Goal: Understand process/instructions: Learn how to perform a task or action

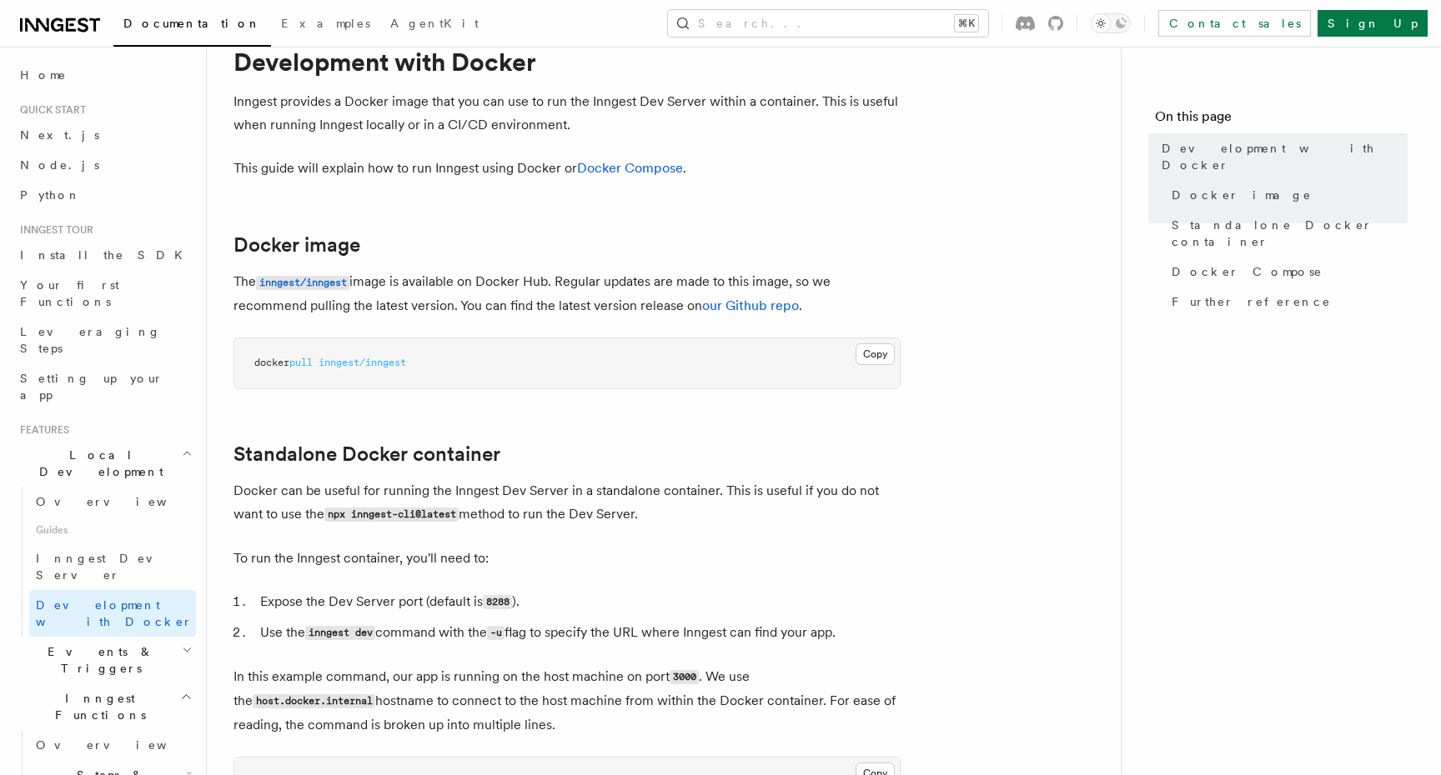
scroll to position [72, 0]
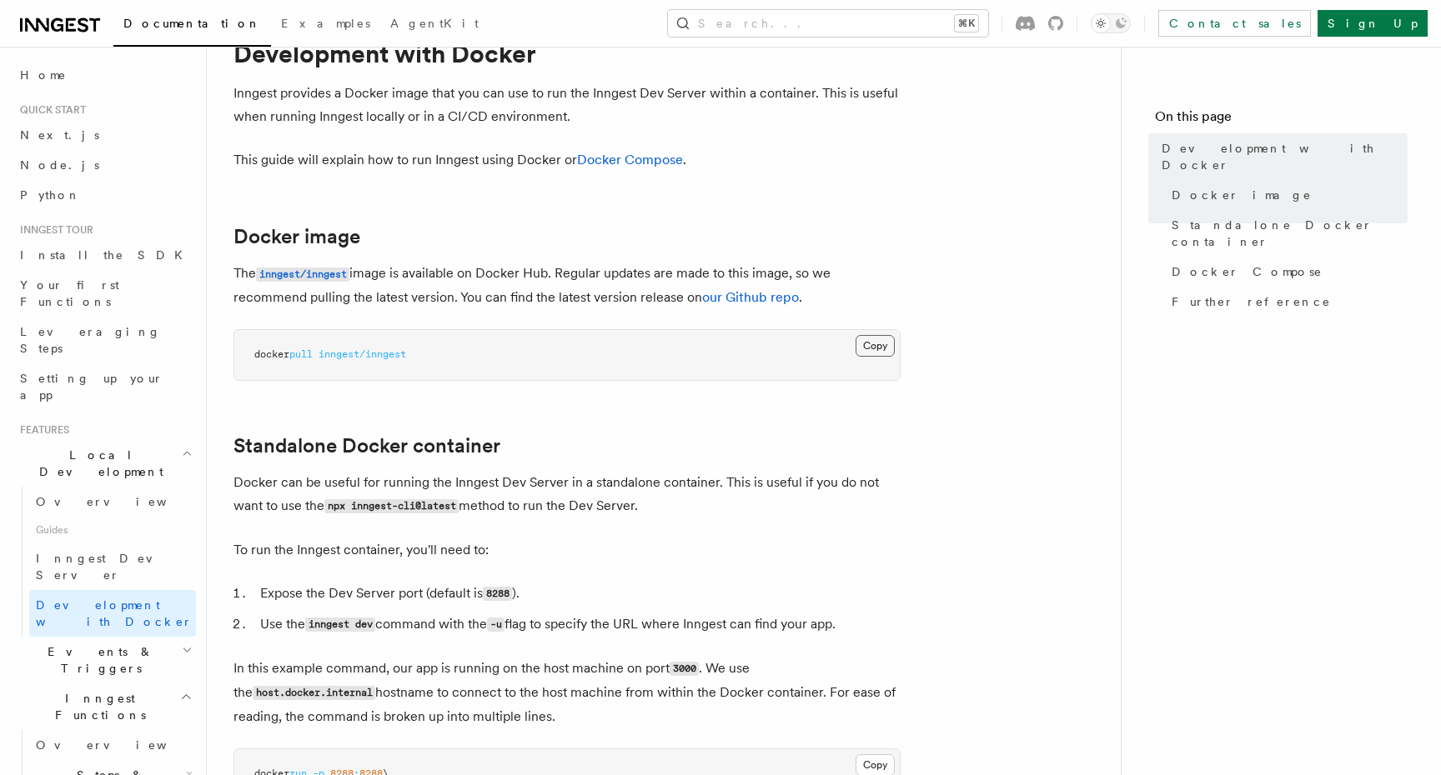
click at [889, 349] on button "Copy Copied" at bounding box center [874, 346] width 39 height 22
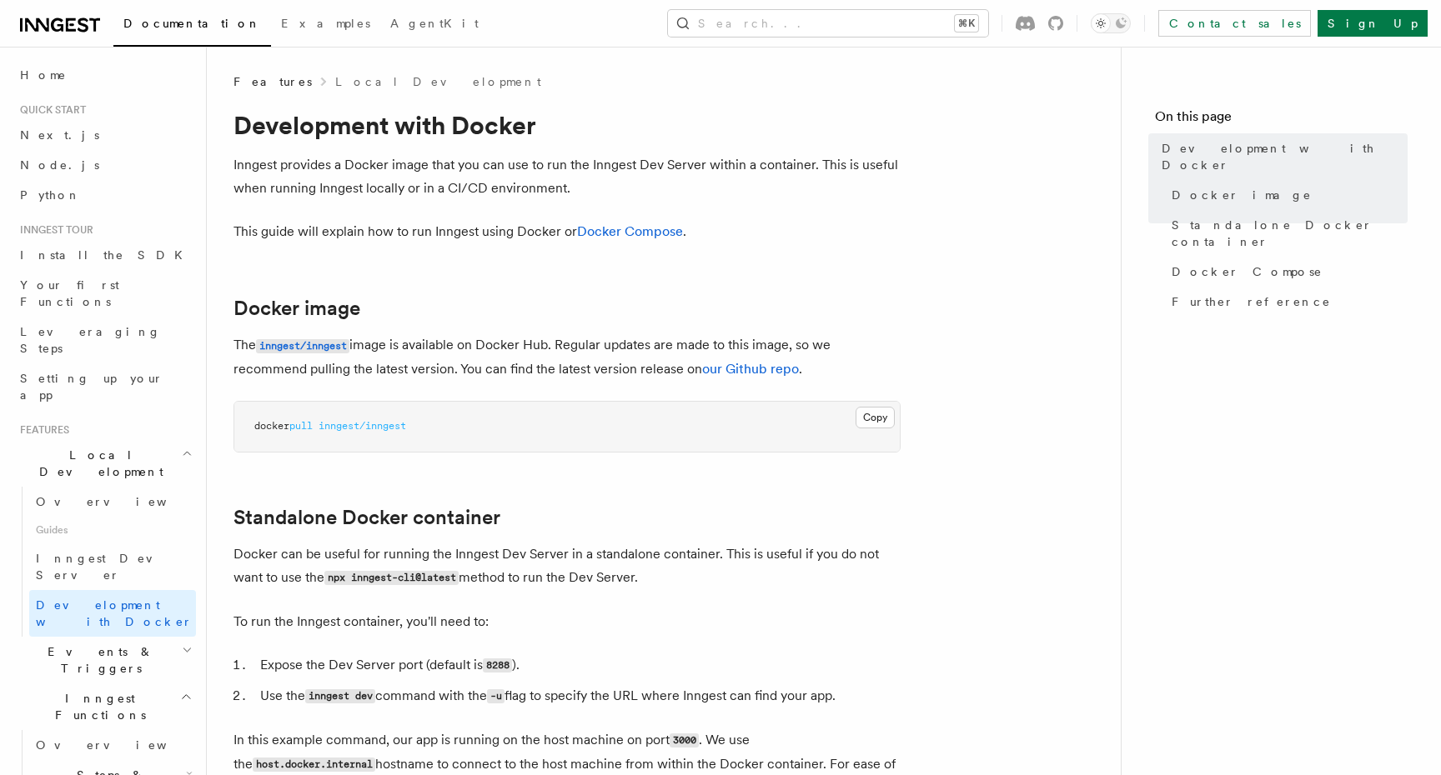
scroll to position [0, 0]
click at [564, 674] on li "Expose the Dev Server port (default is 8288 )." at bounding box center [577, 666] width 645 height 24
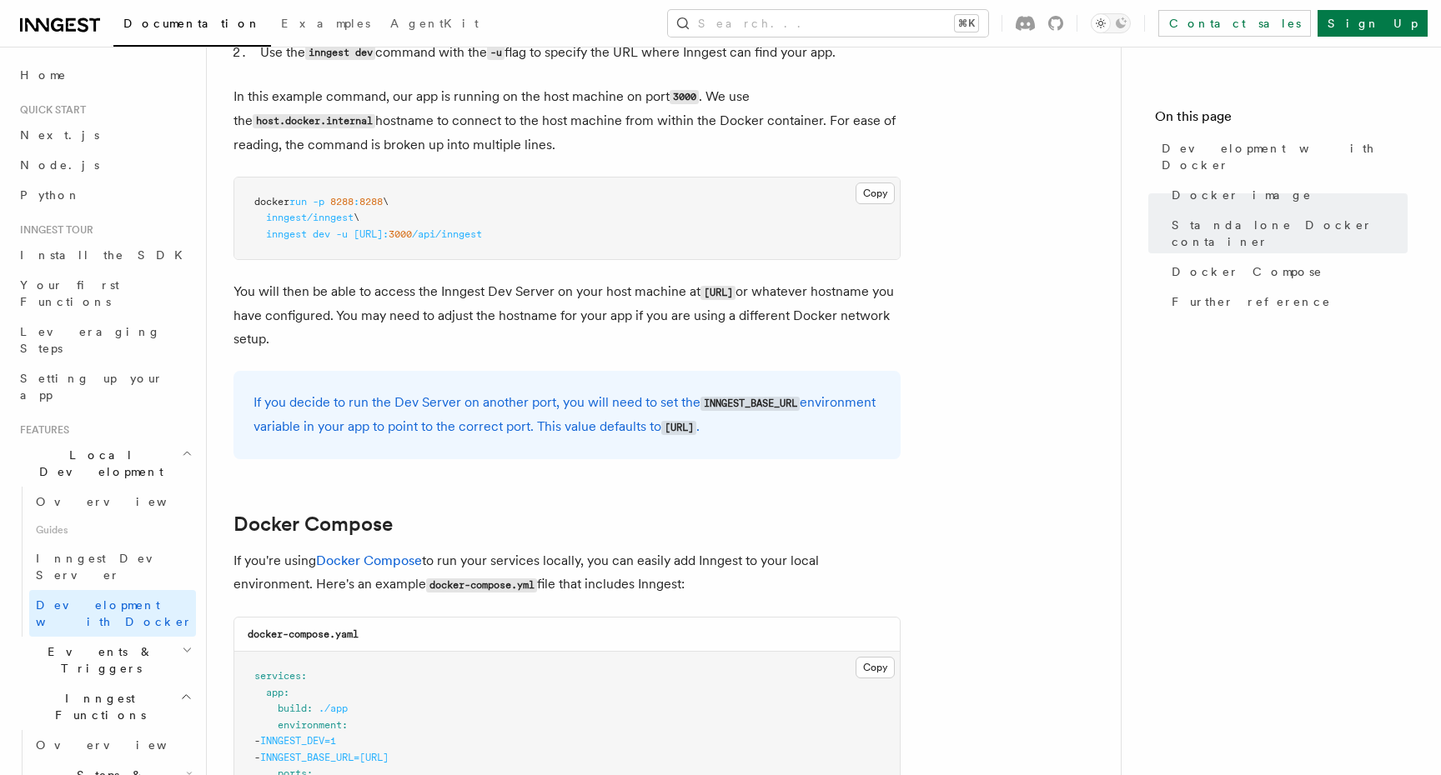
scroll to position [644, 0]
click at [720, 403] on code "INNGEST_BASE_URL" at bounding box center [749, 403] width 99 height 14
click at [717, 403] on code "INNGEST_BASE_URL" at bounding box center [749, 403] width 99 height 14
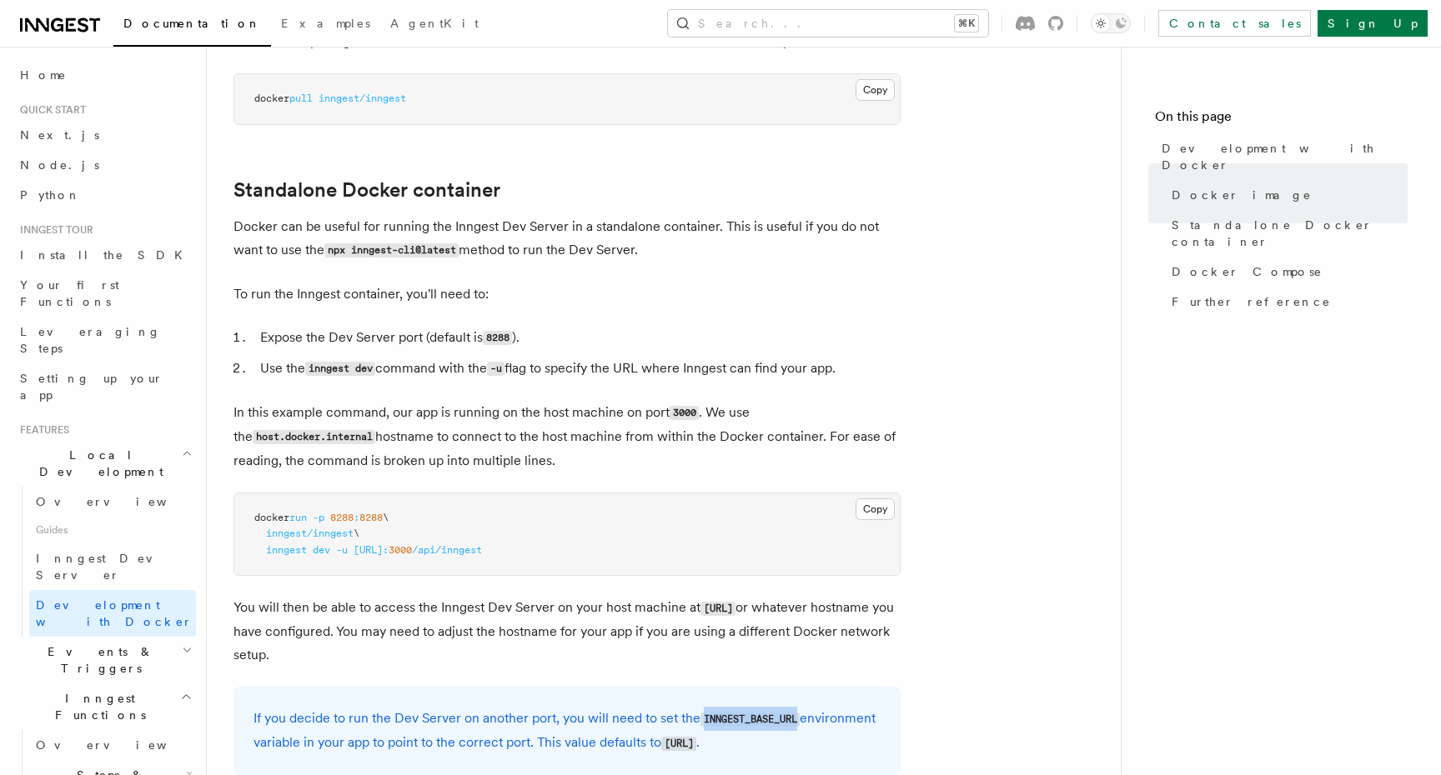
scroll to position [321, 0]
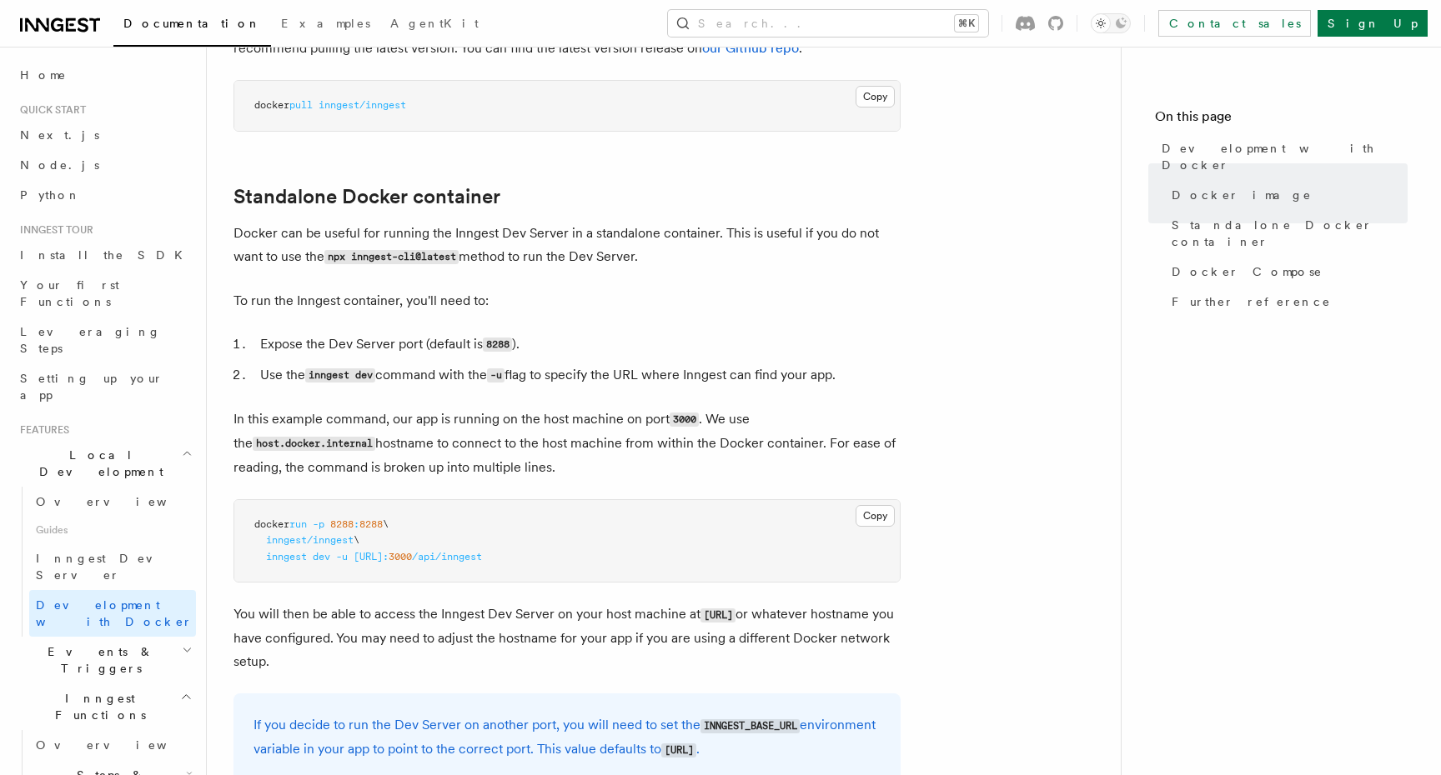
click at [543, 537] on pre "docker run -p 8288 : 8288 \ inngest/inngest \ inngest dev -u [URL]: 3000 /api/i…" at bounding box center [566, 541] width 665 height 83
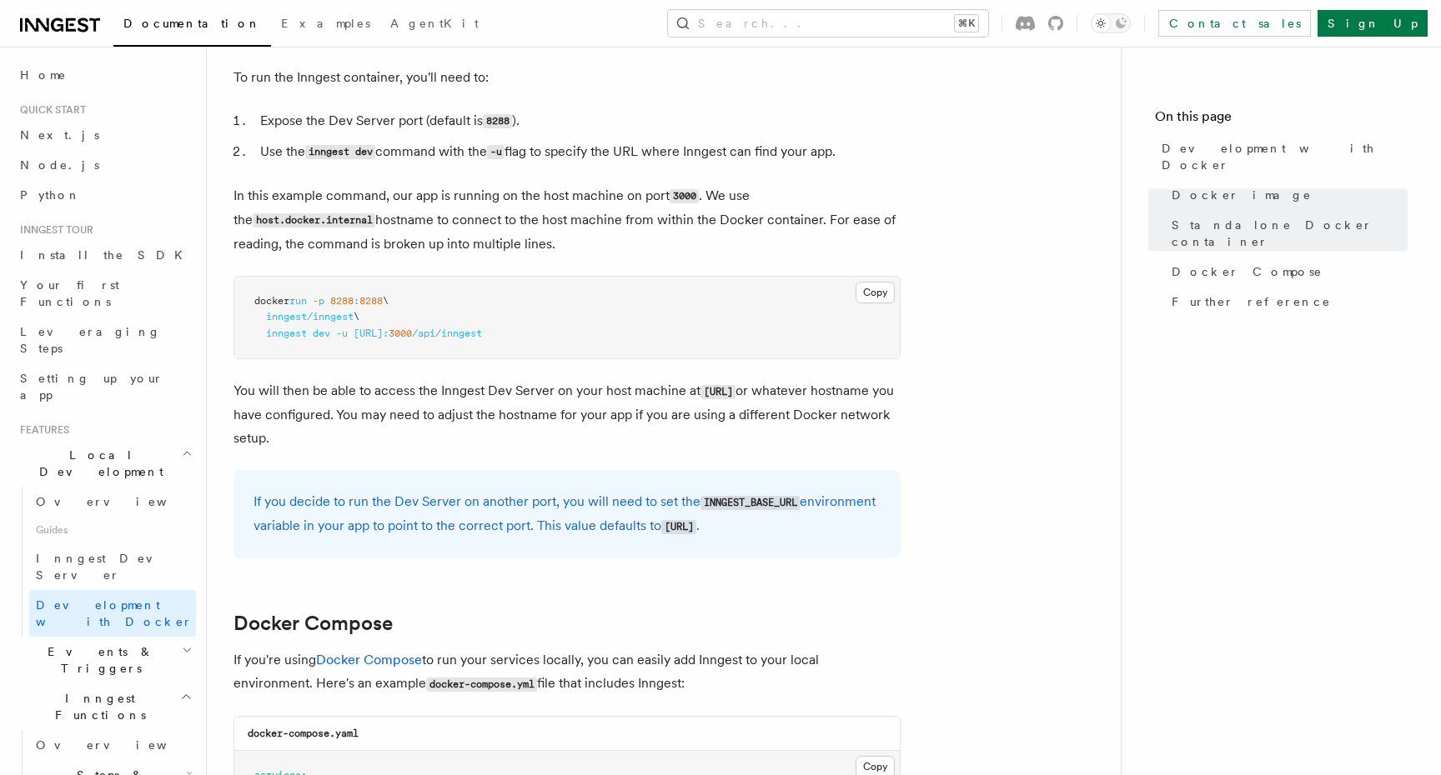
scroll to position [559, 0]
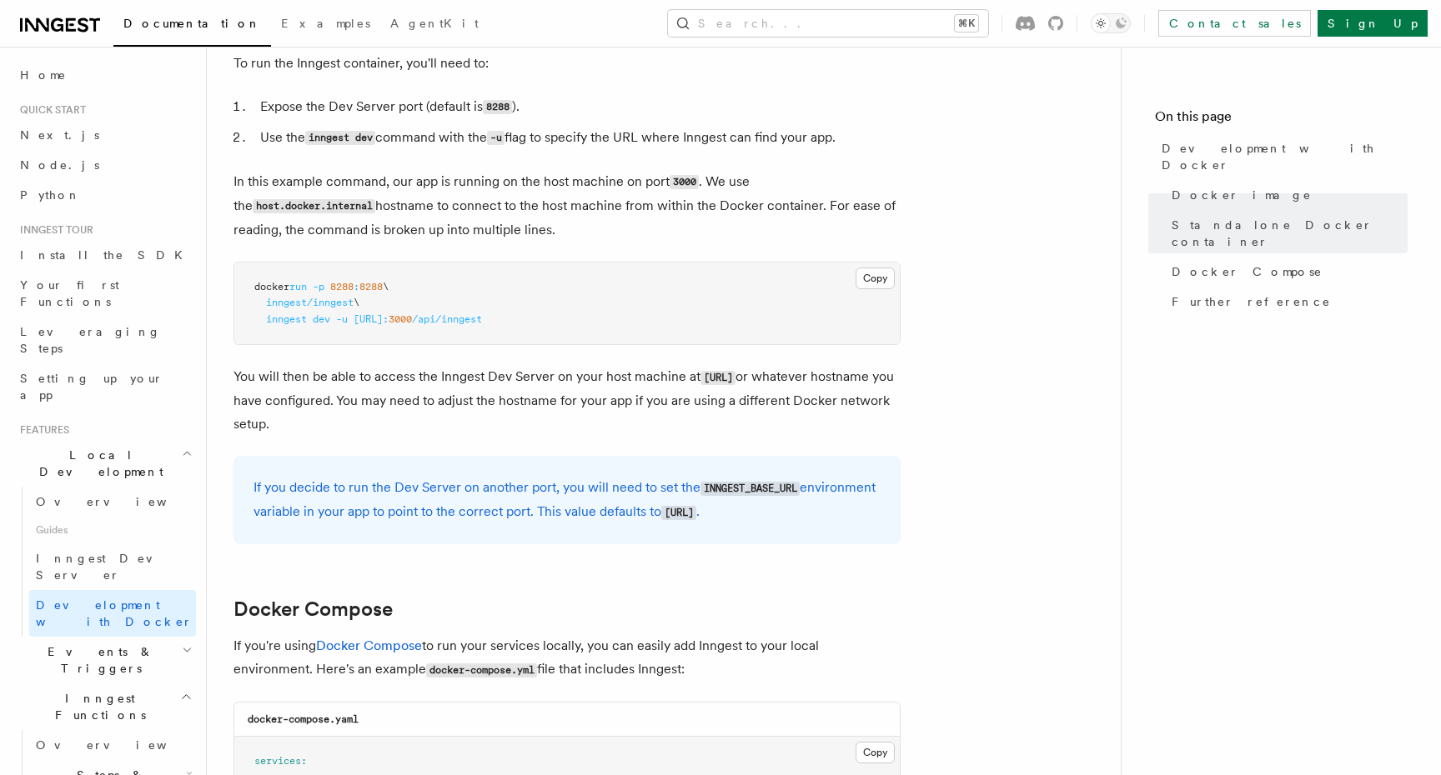
click at [745, 492] on code "INNGEST_BASE_URL" at bounding box center [749, 489] width 99 height 14
copy code "INNGEST_BASE_URL"
click at [661, 520] on code "[URL]" at bounding box center [678, 513] width 35 height 14
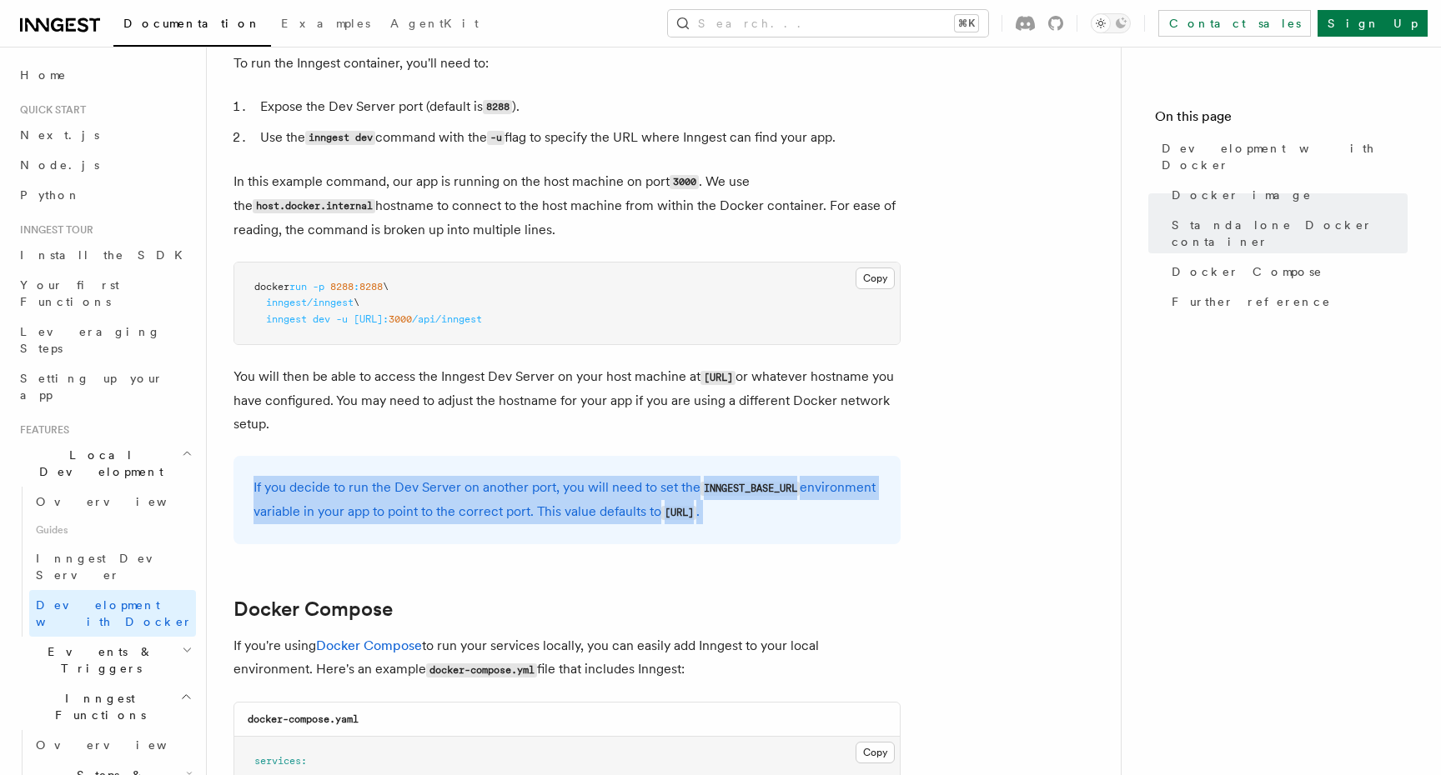
click at [661, 520] on code "[URL]" at bounding box center [678, 513] width 35 height 14
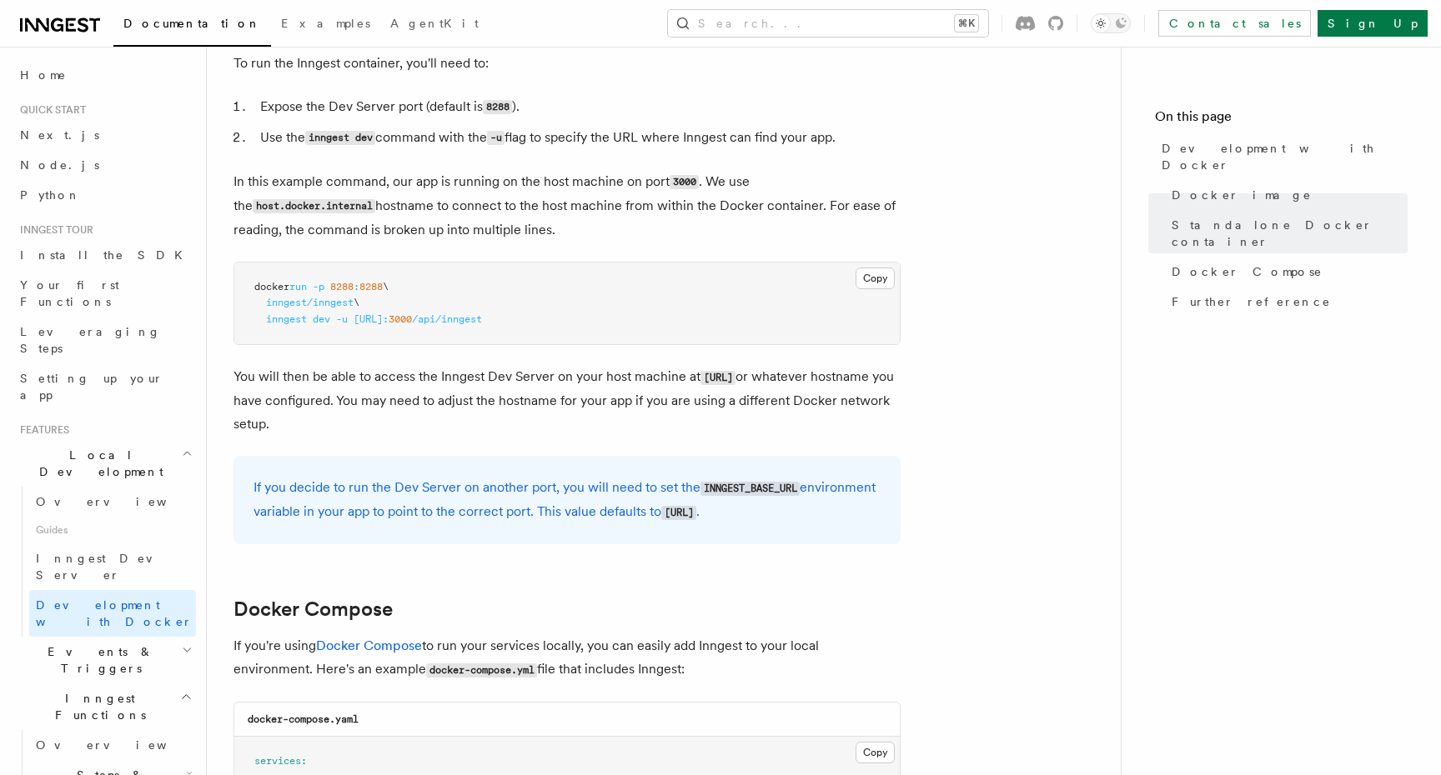
click at [661, 520] on code "[URL]" at bounding box center [678, 513] width 35 height 14
drag, startPoint x: 259, startPoint y: 534, endPoint x: 389, endPoint y: 527, distance: 129.4
click at [661, 520] on code "[URL]" at bounding box center [678, 513] width 35 height 14
copy p "[URL]"
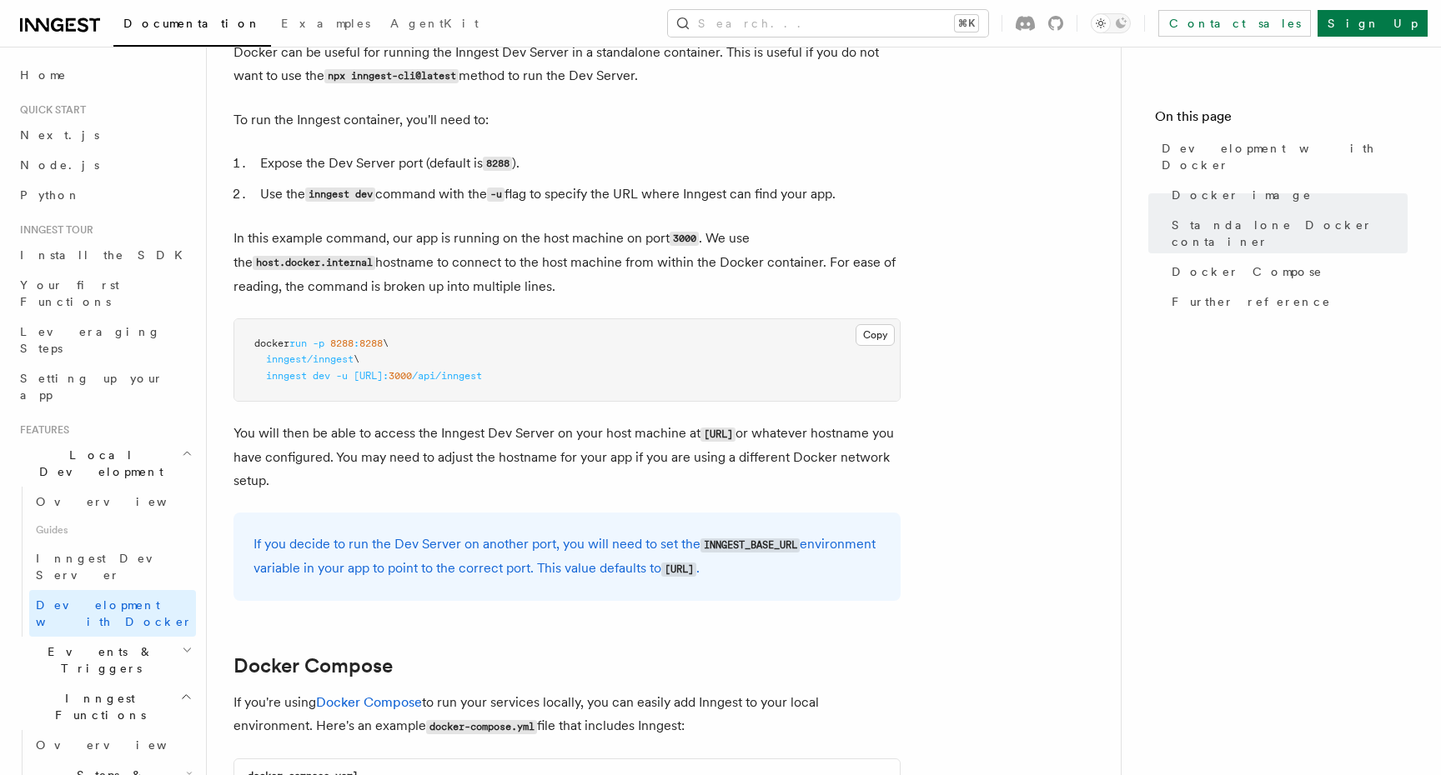
scroll to position [494, 0]
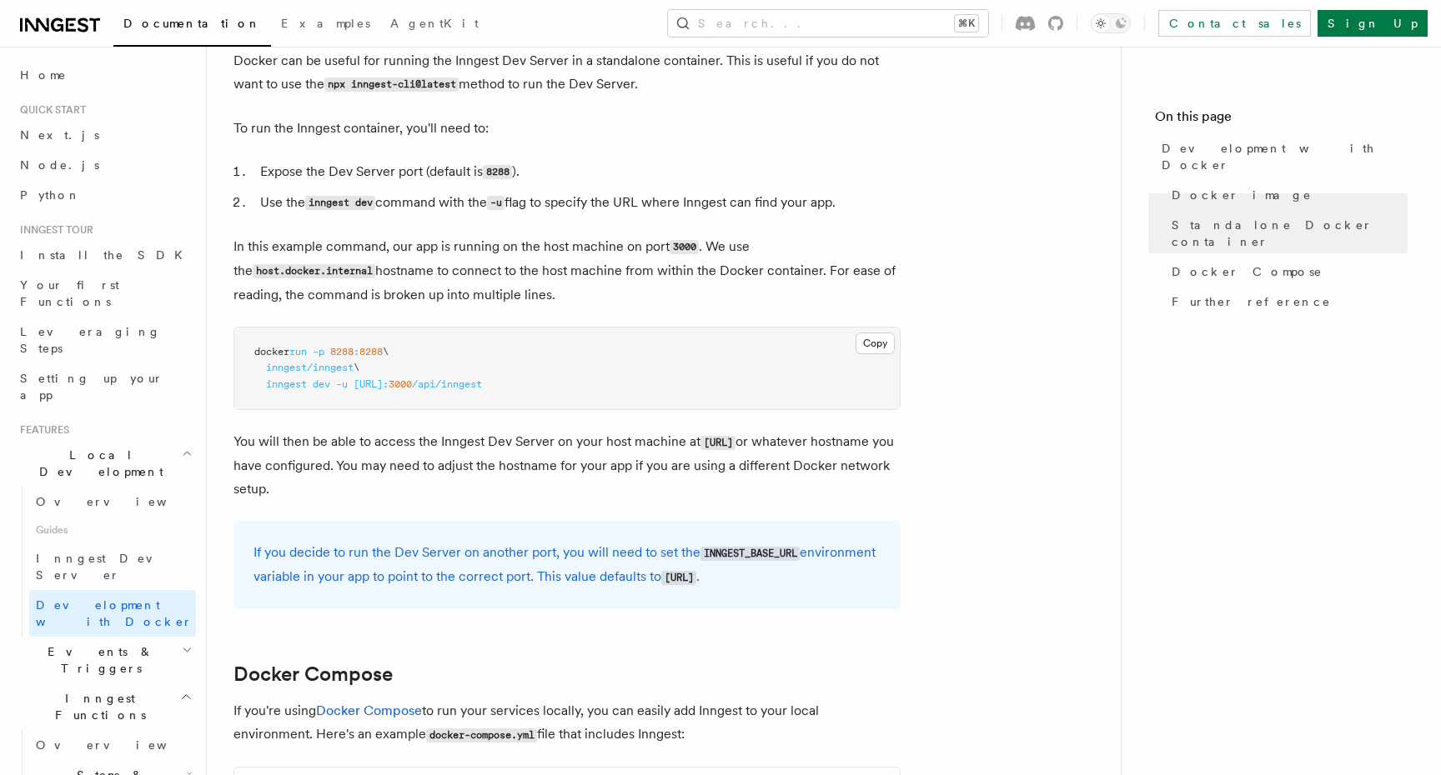
click at [379, 354] on span "8288" at bounding box center [370, 352] width 23 height 12
drag, startPoint x: 252, startPoint y: 350, endPoint x: 706, endPoint y: 390, distance: 456.2
click at [706, 390] on pre "docker run -p 8288 : 8288 \ inngest/inngest \ inngest dev -u [URL]: 3000 /api/i…" at bounding box center [566, 369] width 665 height 83
click at [691, 329] on pre "docker run -p 8288 : 8288 \ inngest/inngest \ inngest dev -u [URL]: 3000 /api/i…" at bounding box center [566, 369] width 665 height 83
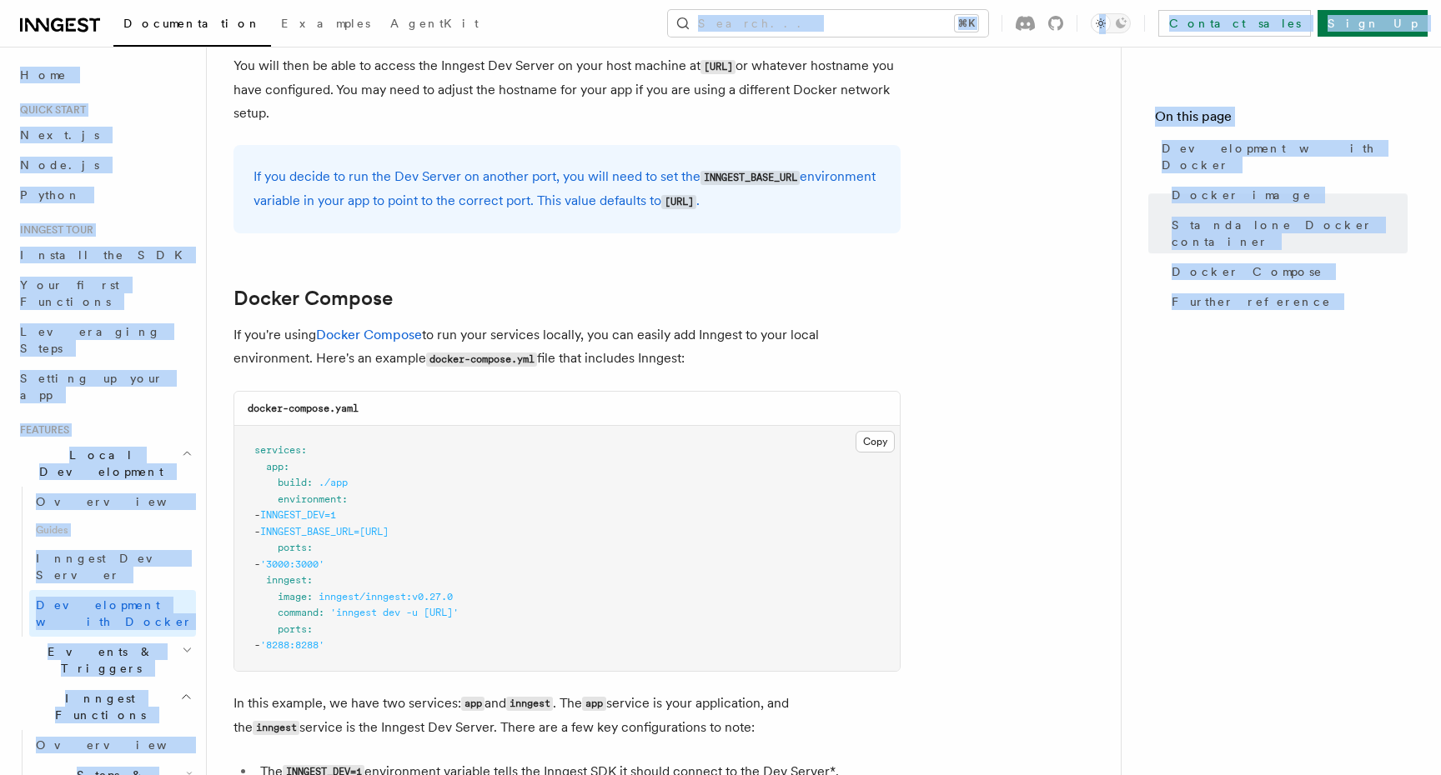
scroll to position [845, 0]
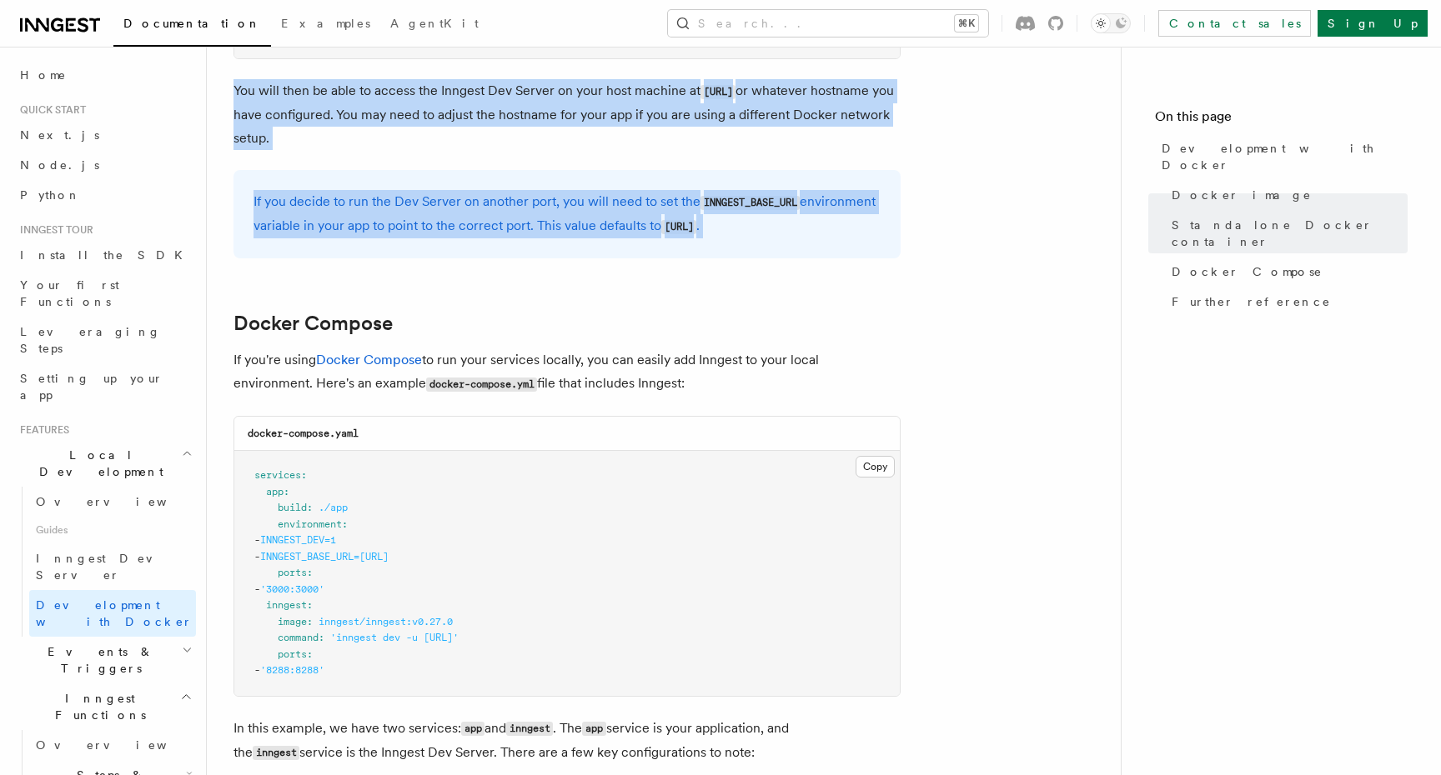
drag, startPoint x: 227, startPoint y: 117, endPoint x: 690, endPoint y: 293, distance: 495.3
click at [690, 293] on div "Features Local Development Development with Docker Inngest provides a Docker im…" at bounding box center [690, 379] width 967 height 2449
copy article "Development with Docker Inngest provides a Docker image that you can use to run…"
